Goal: Task Accomplishment & Management: Manage account settings

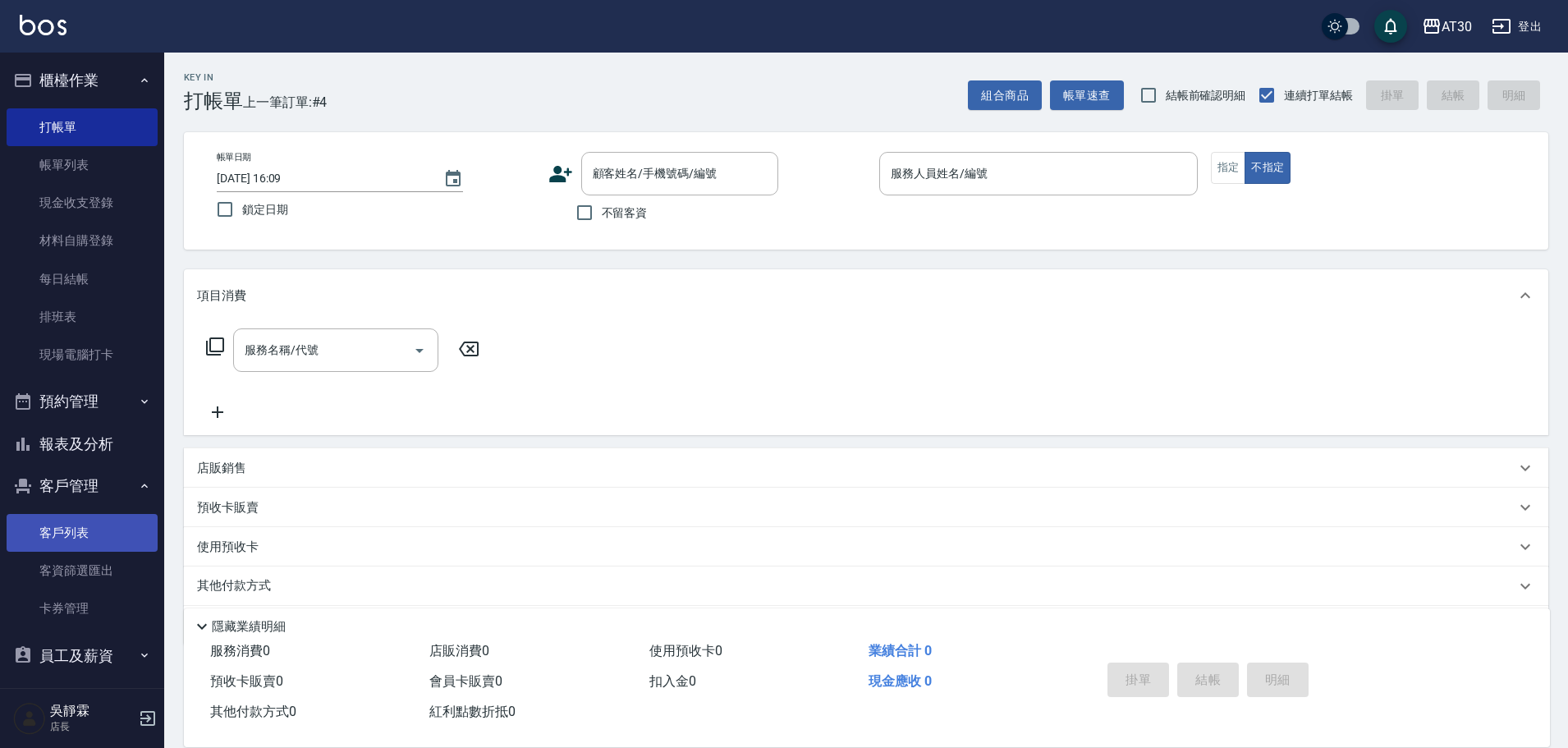
click at [85, 517] on link "客戶列表" at bounding box center [82, 533] width 151 height 38
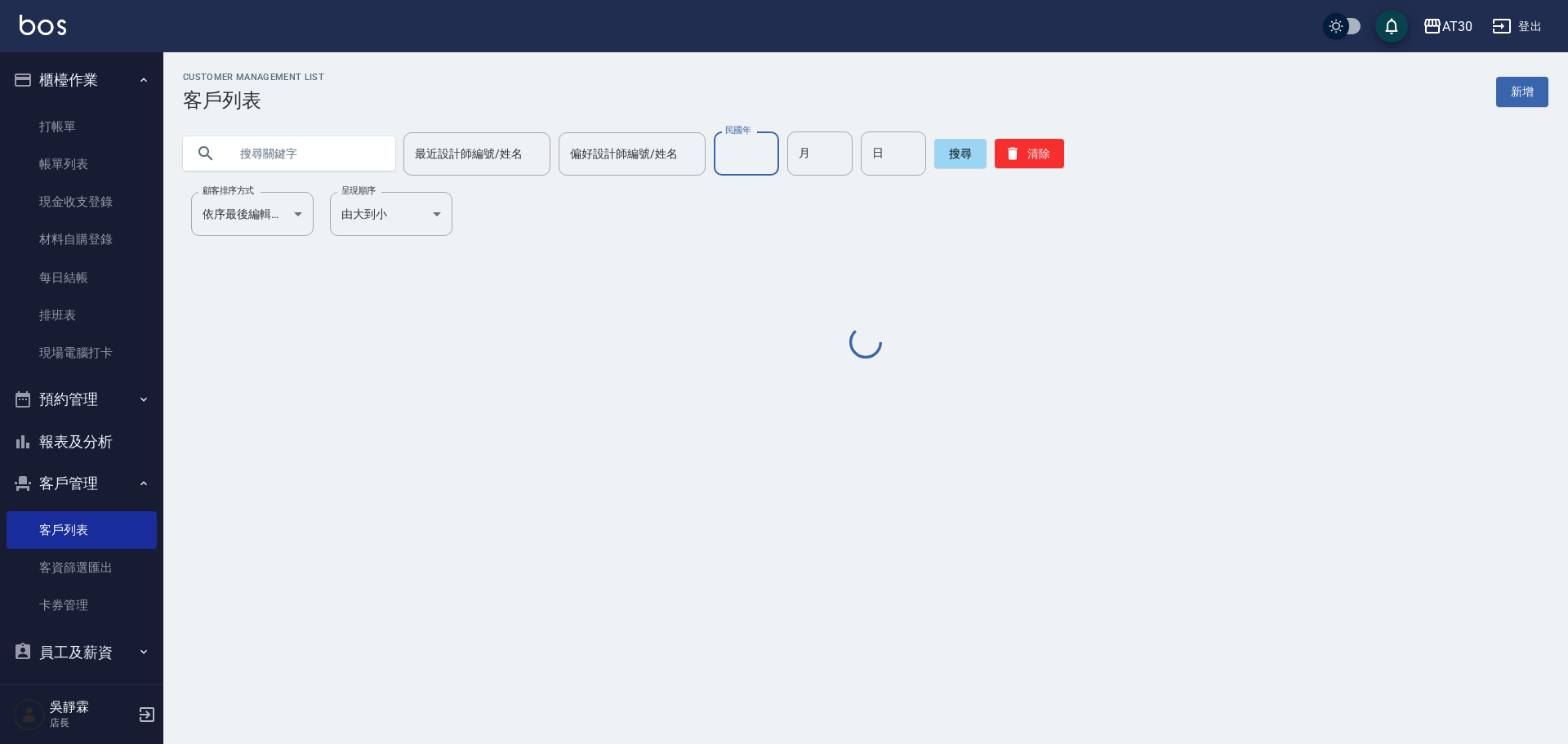
click at [715, 165] on input "民國年" at bounding box center [746, 154] width 65 height 45
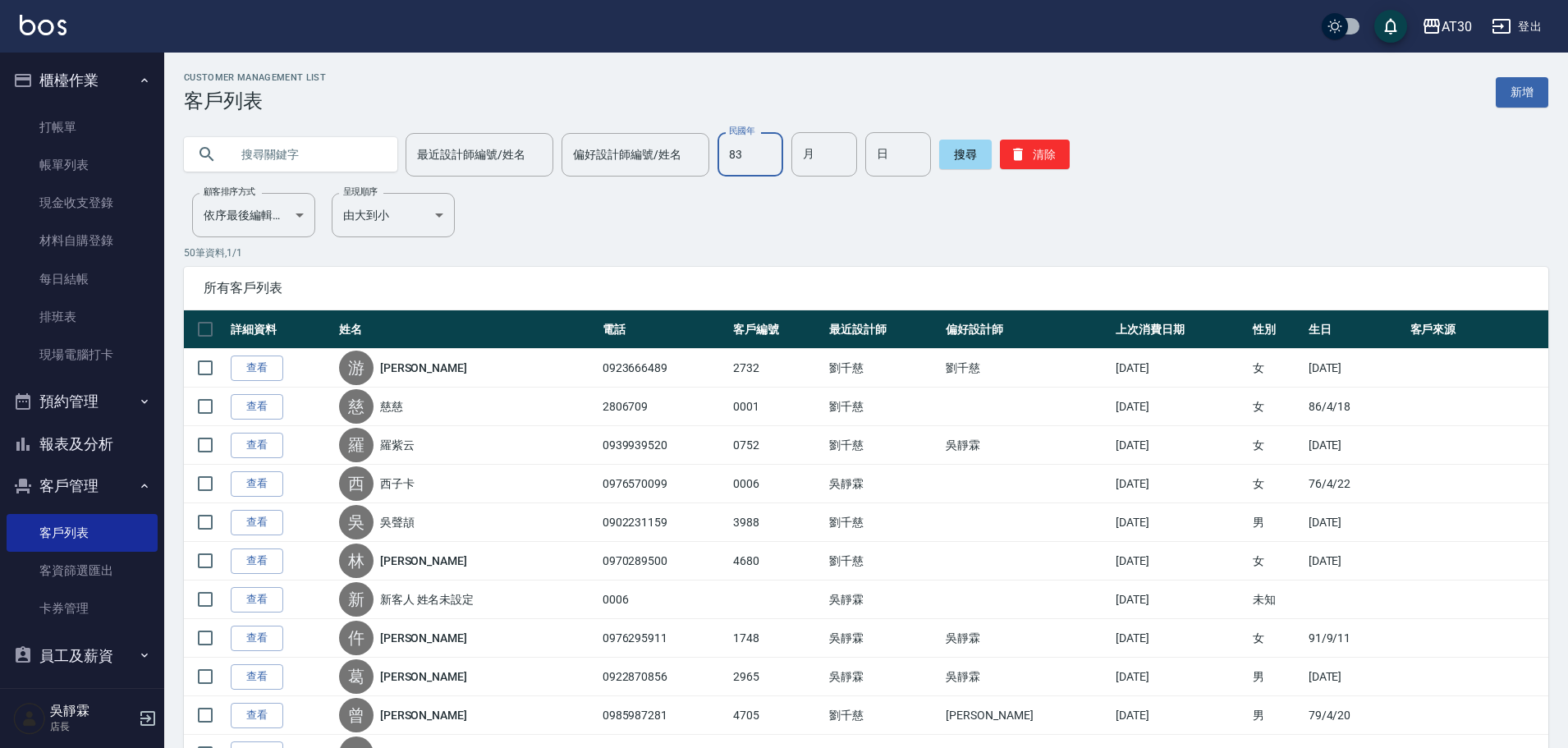
type input "83"
type input "06"
type input "09"
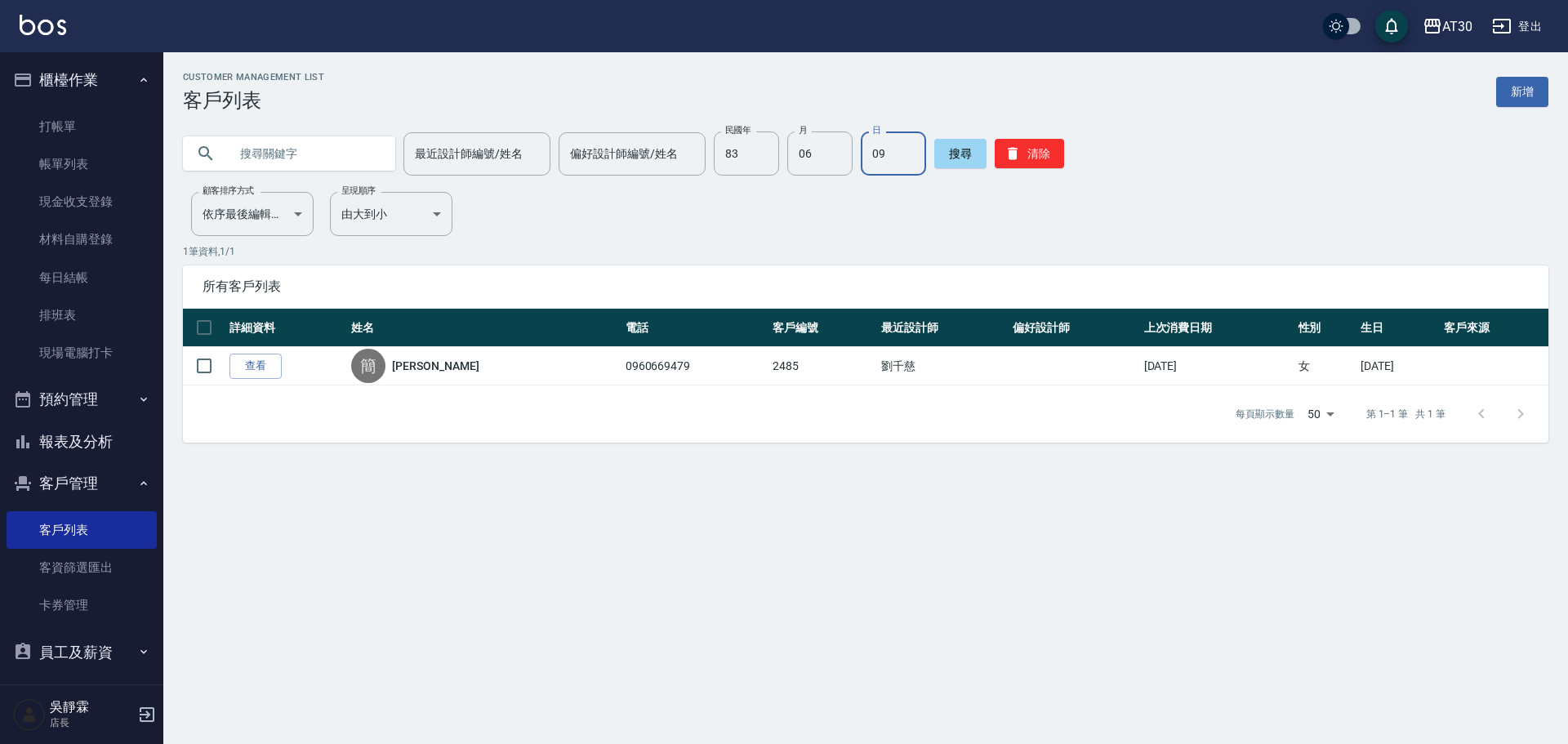
click at [260, 364] on link "查看" at bounding box center [256, 366] width 52 height 25
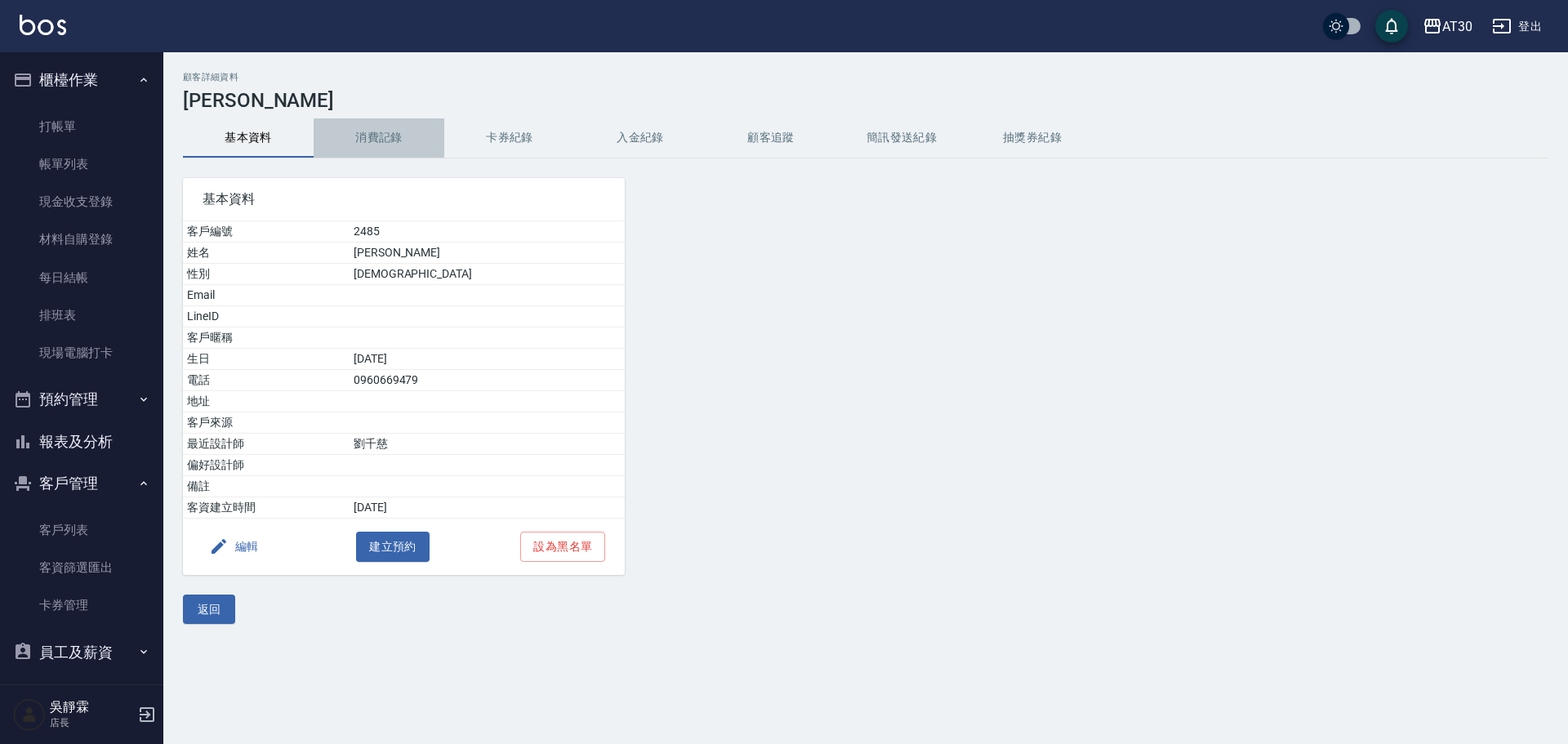
click at [400, 145] on button "消費記錄" at bounding box center [379, 138] width 131 height 39
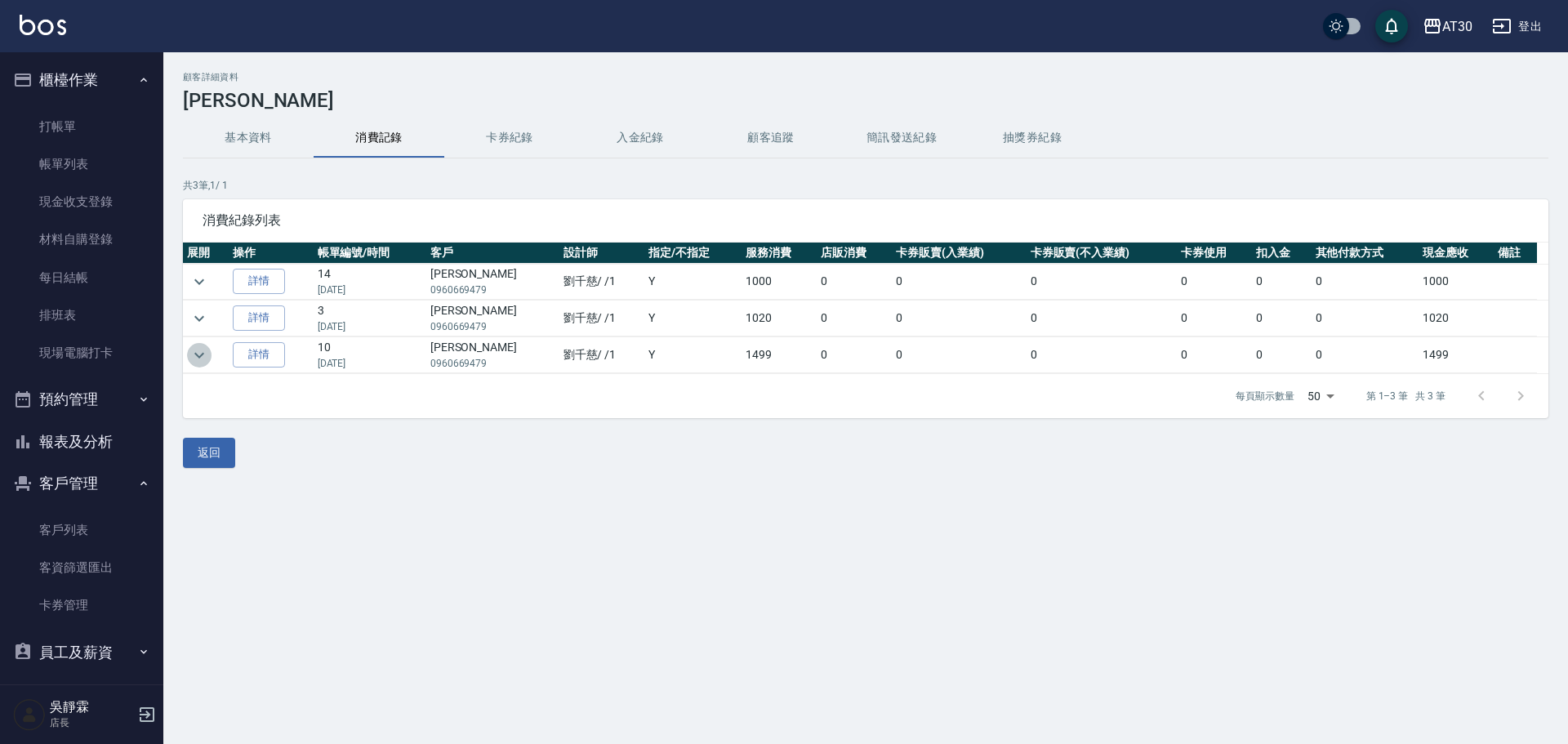
click at [198, 349] on icon "expand row" at bounding box center [199, 355] width 19 height 19
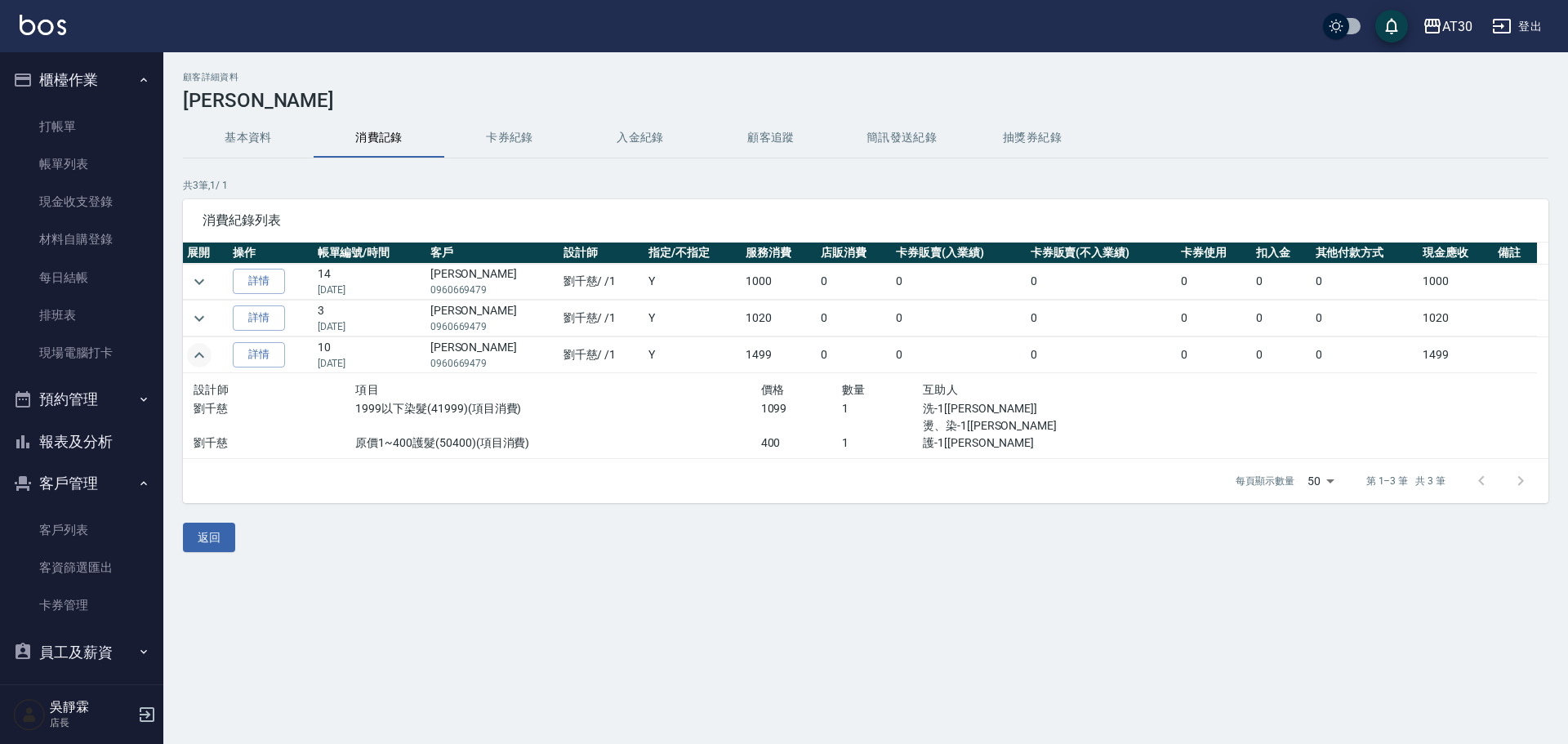
click at [202, 352] on icon "expand row" at bounding box center [199, 355] width 19 height 19
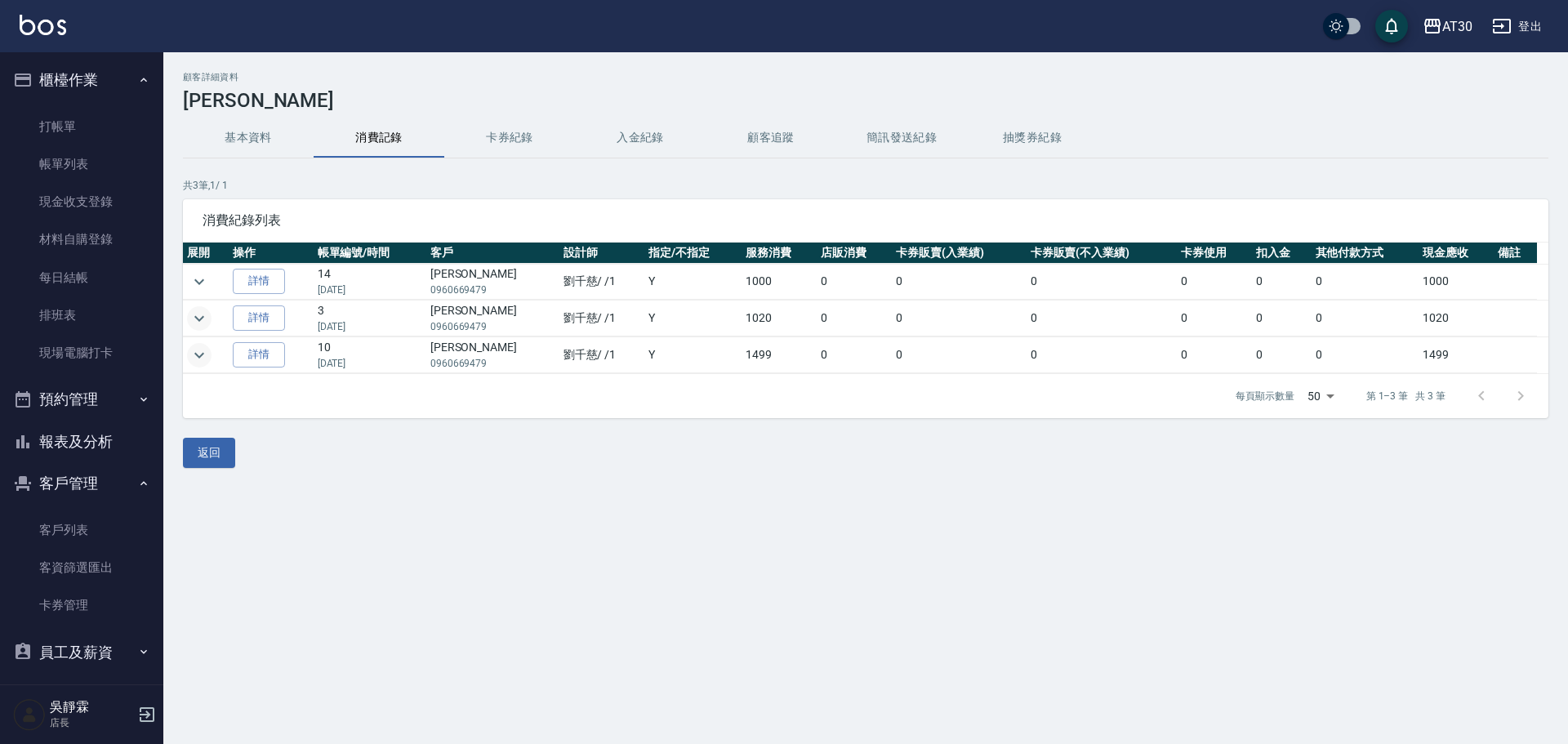
click at [207, 312] on icon "expand row" at bounding box center [199, 319] width 19 height 19
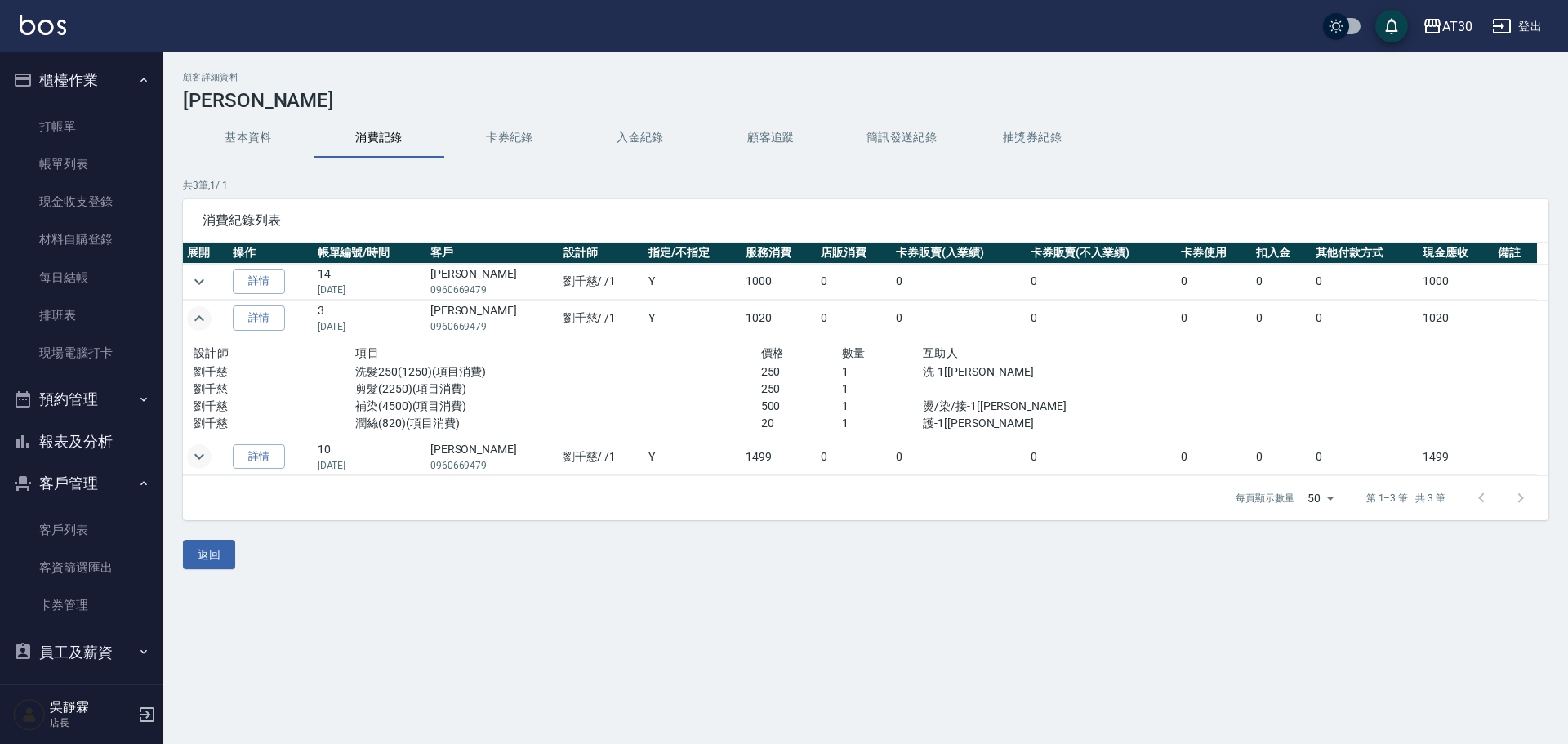
click at [207, 312] on icon "expand row" at bounding box center [199, 319] width 19 height 19
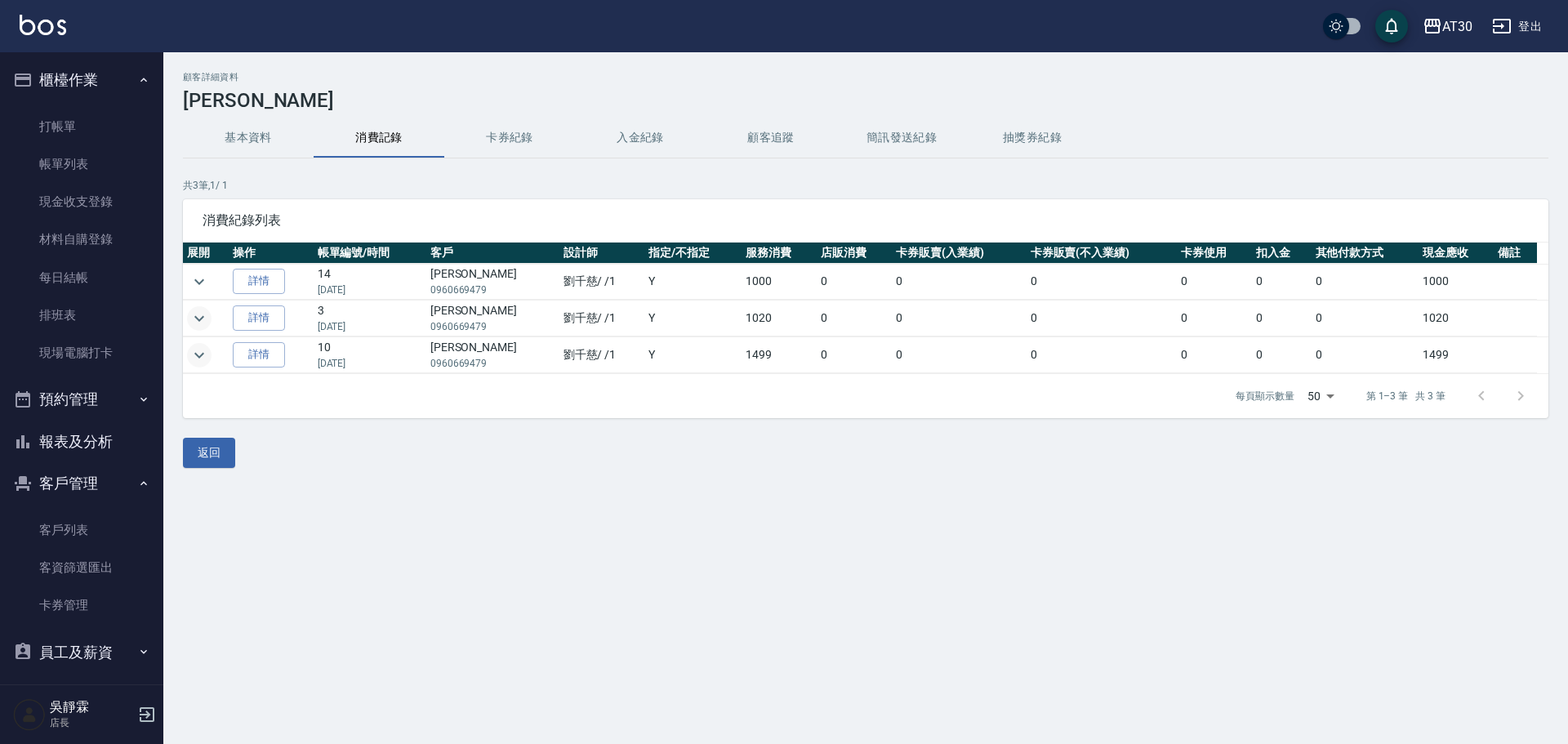
click at [201, 360] on icon "expand row" at bounding box center [199, 355] width 19 height 19
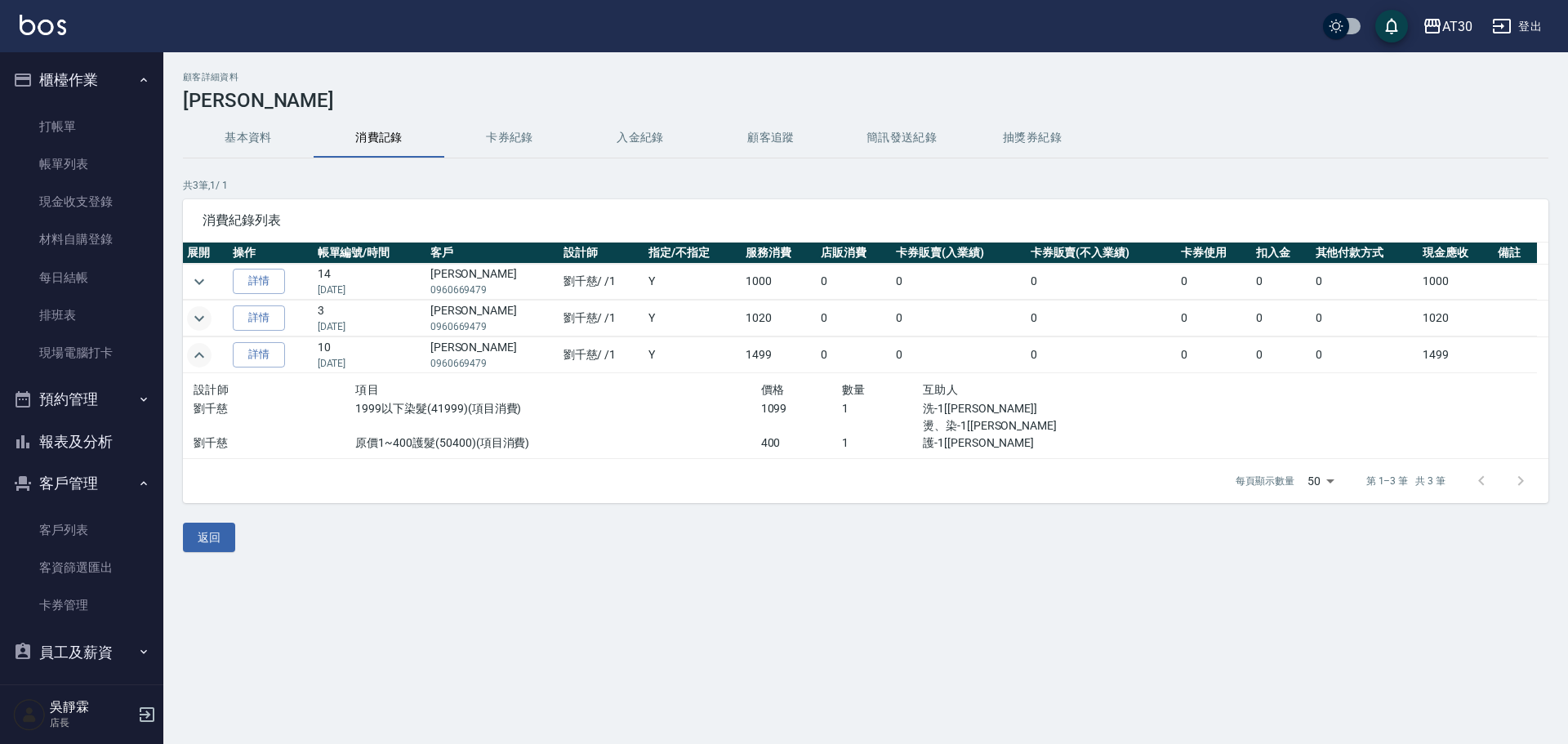
click at [201, 359] on icon "expand row" at bounding box center [199, 355] width 19 height 19
